Goal: Task Accomplishment & Management: Complete application form

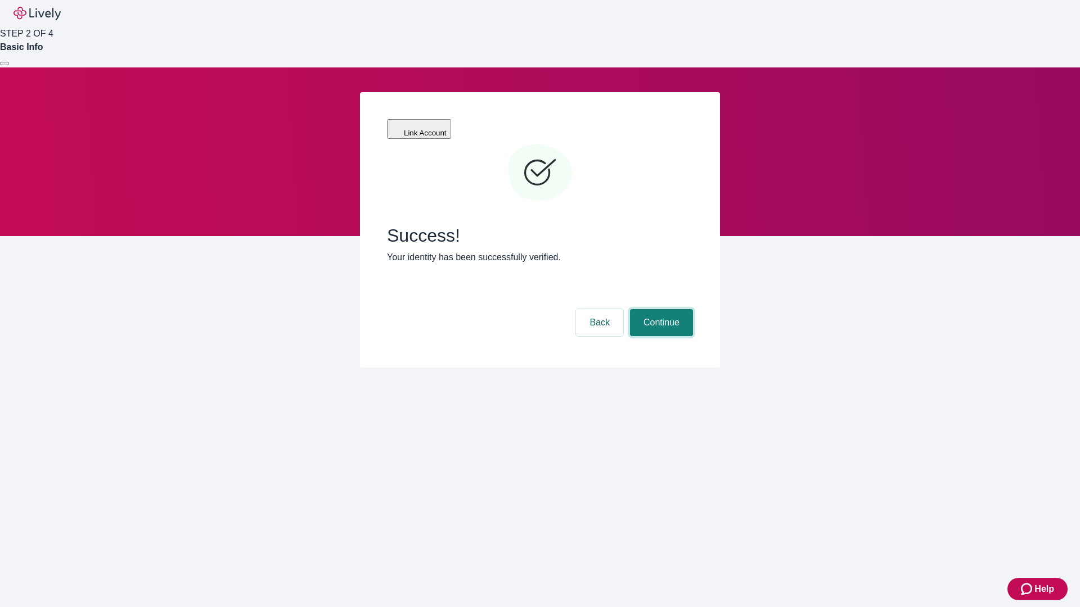
click at [660, 309] on button "Continue" at bounding box center [661, 322] width 63 height 27
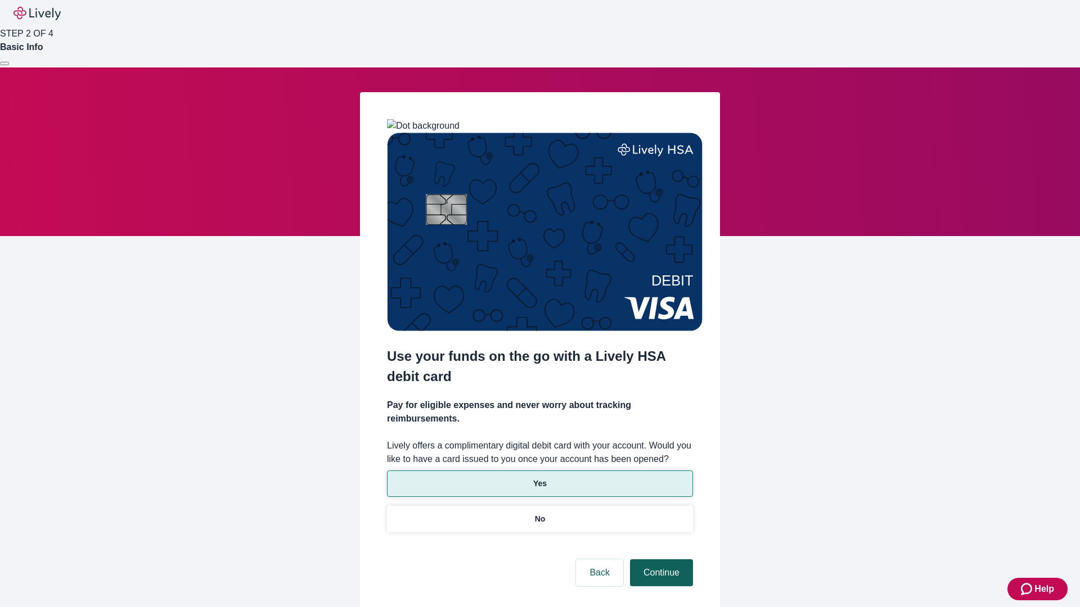
click at [539, 478] on p "Yes" at bounding box center [539, 484] width 13 height 12
click at [660, 560] on button "Continue" at bounding box center [661, 573] width 63 height 27
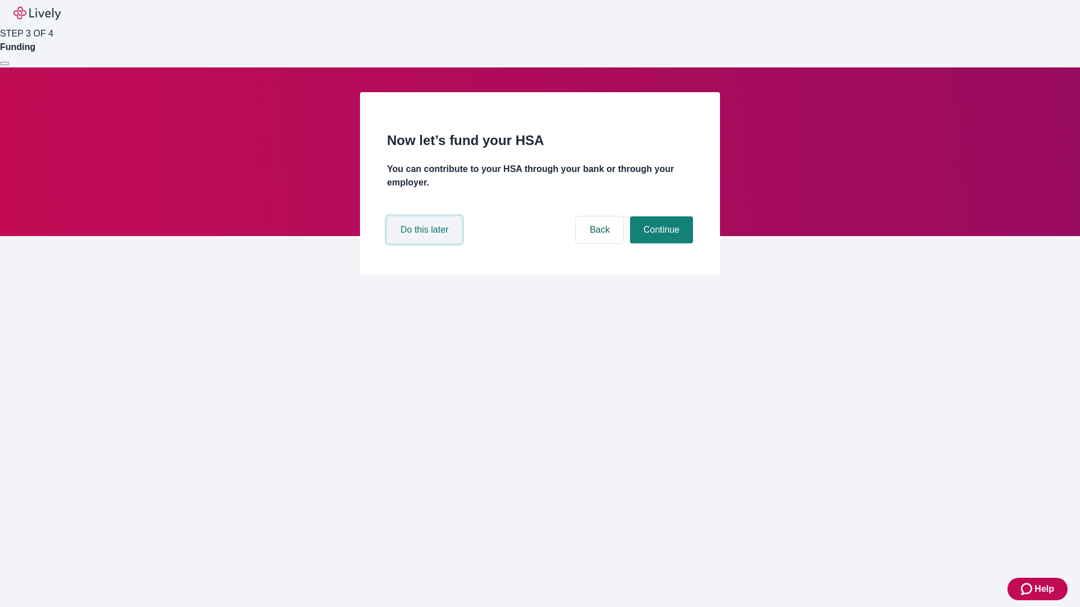
click at [426, 244] on button "Do this later" at bounding box center [424, 230] width 75 height 27
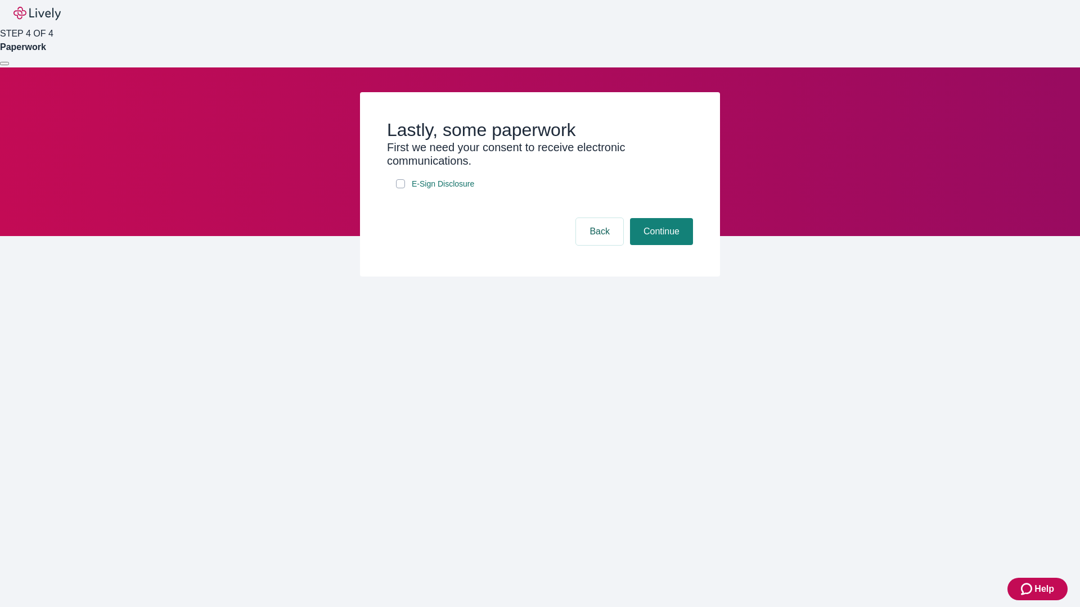
click at [400, 188] on input "E-Sign Disclosure" at bounding box center [400, 183] width 9 height 9
checkbox input "true"
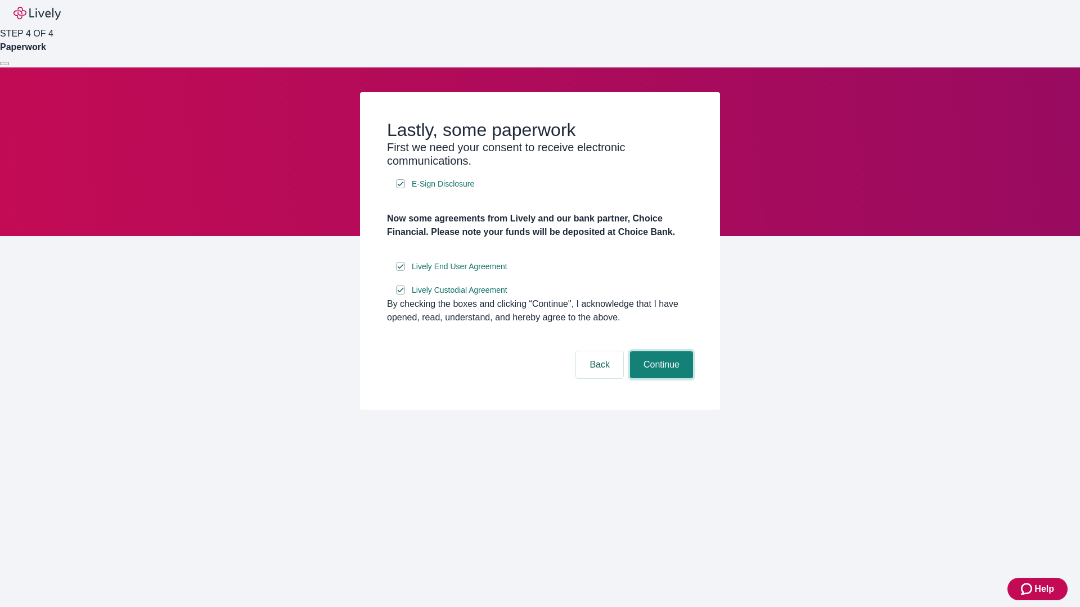
click at [660, 379] on button "Continue" at bounding box center [661, 365] width 63 height 27
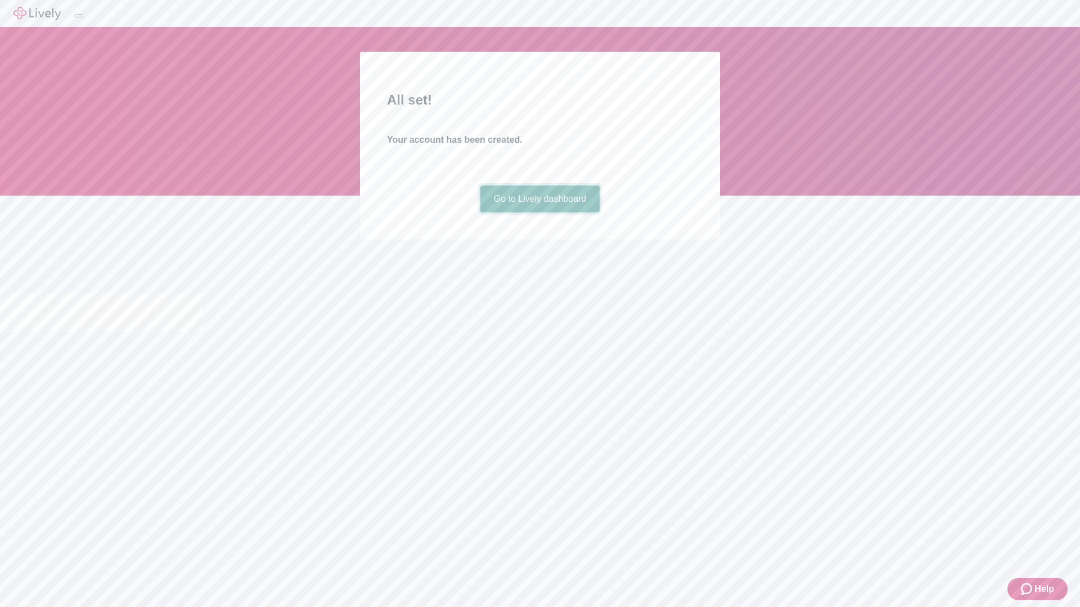
click at [539, 213] on link "Go to Lively dashboard" at bounding box center [540, 199] width 120 height 27
